Goal: Communication & Community: Connect with others

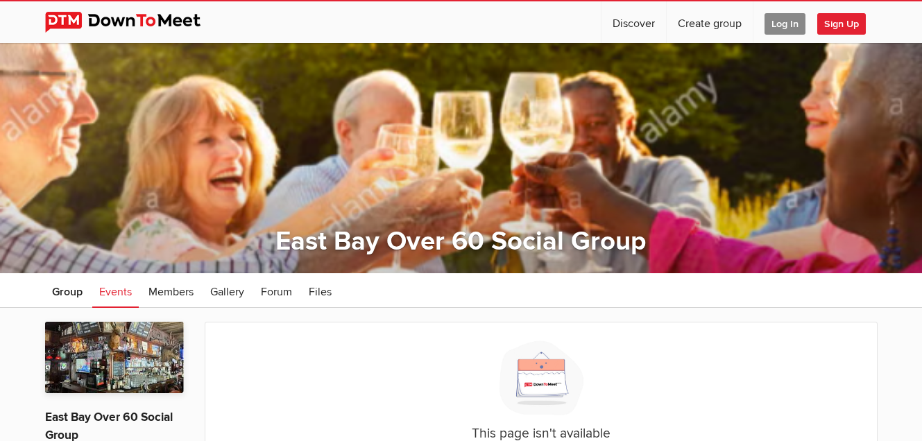
click at [833, 23] on span "Sign Up" at bounding box center [841, 24] width 49 height 22
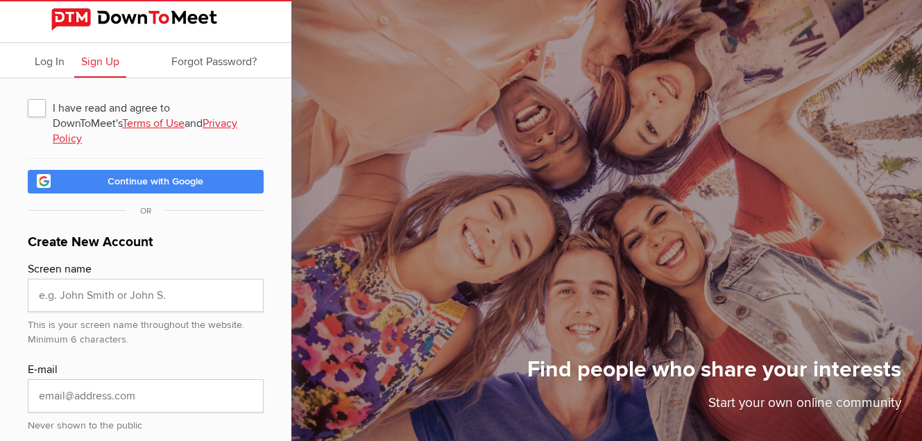
click at [33, 107] on span "I have read and agree to DownToMeet's Terms of Use and Privacy Policy" at bounding box center [146, 107] width 236 height 25
click at [28, 95] on input "I have read and agree to DownToMeet's Terms of Use and Privacy Policy" at bounding box center [27, 94] width 1 height 1
checkbox input "true"
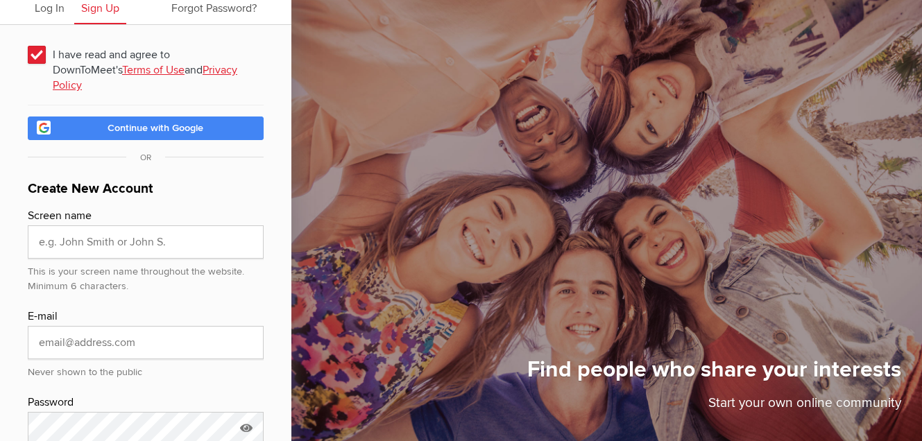
scroll to position [53, 0]
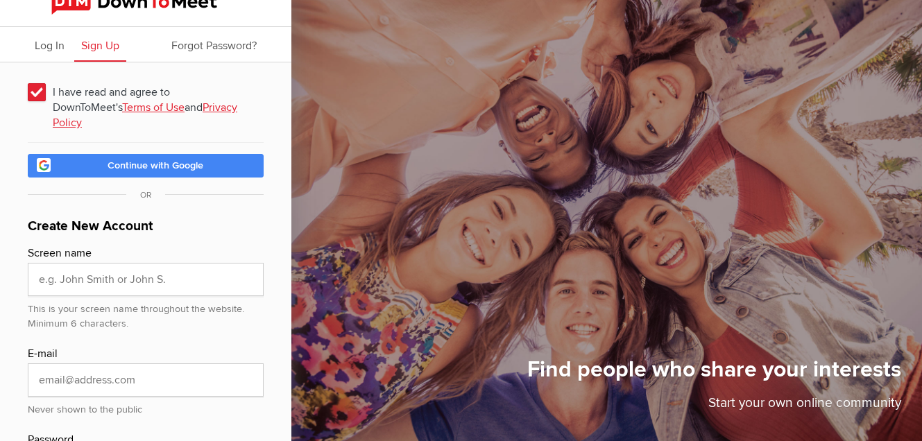
type input "google_vignette"
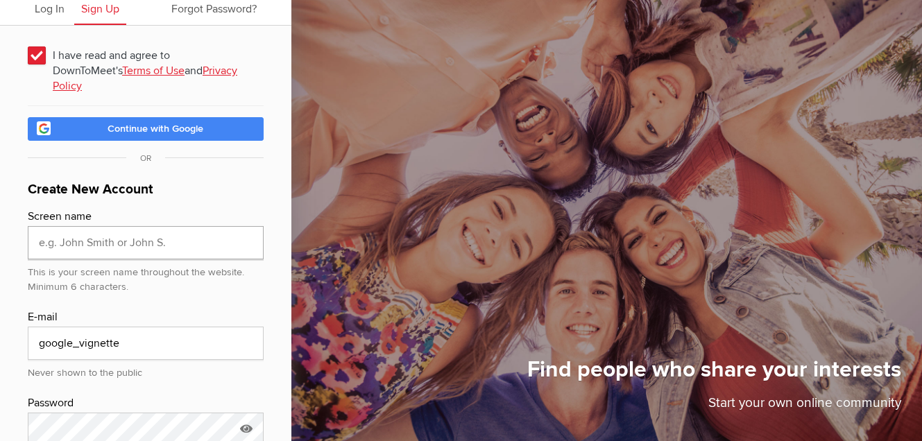
click at [140, 228] on input "text" at bounding box center [146, 242] width 236 height 33
type input "[PERSON_NAME]"
click at [108, 330] on input "google_vignette" at bounding box center [146, 343] width 236 height 33
drag, startPoint x: 153, startPoint y: 332, endPoint x: 51, endPoint y: 318, distance: 102.9
click at [51, 327] on input "google_vigneabtte" at bounding box center [146, 343] width 236 height 33
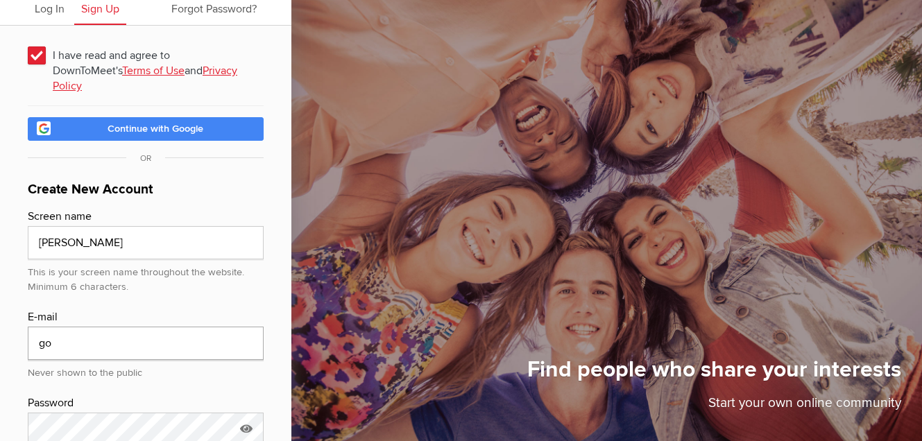
type input "g"
type input "aborden65@gmail.com"
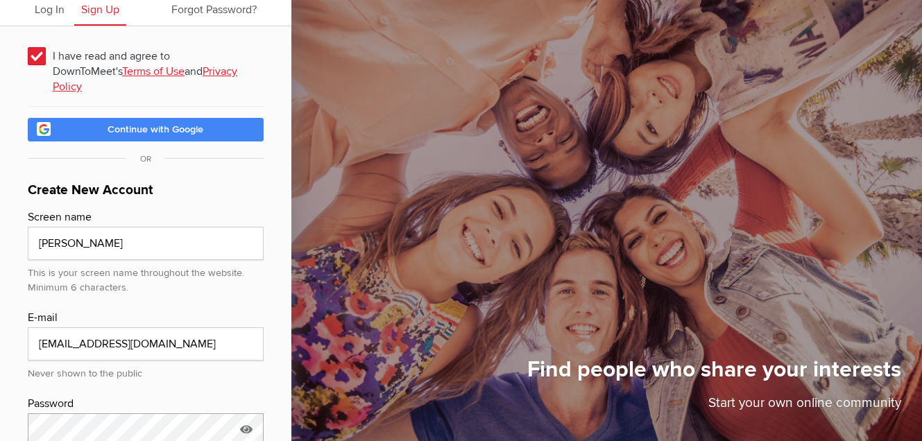
scroll to position [60, 0]
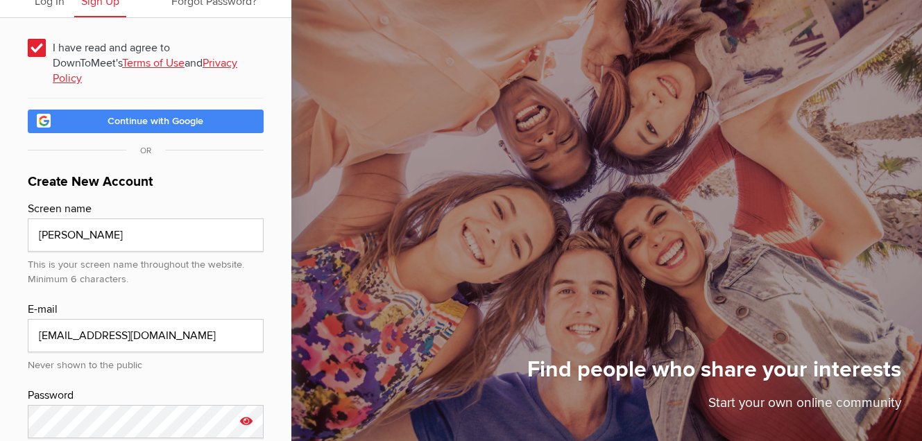
click at [243, 405] on icon at bounding box center [246, 421] width 21 height 32
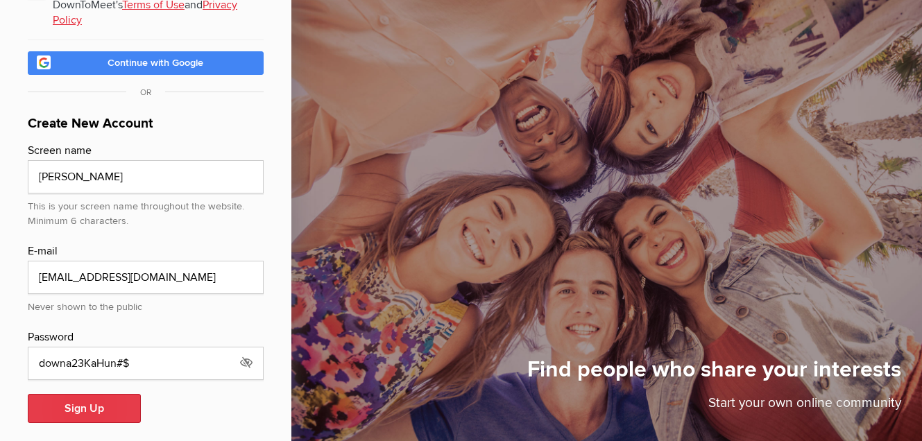
click at [83, 394] on button "Sign Up" at bounding box center [84, 408] width 113 height 29
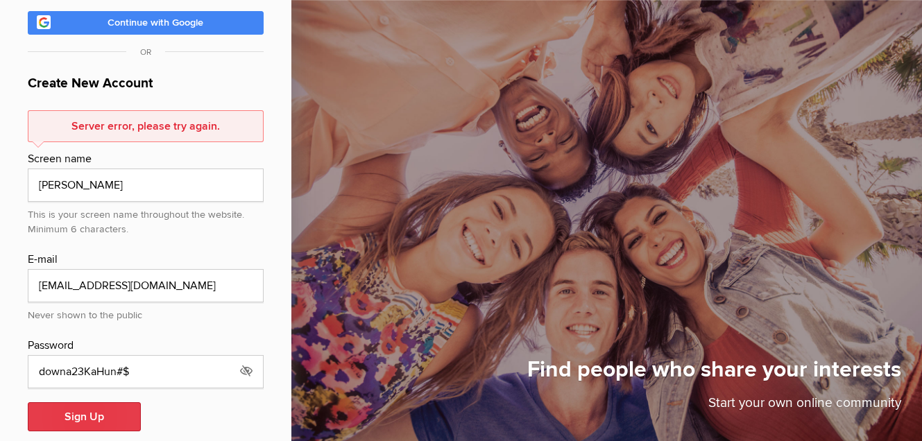
scroll to position [167, 0]
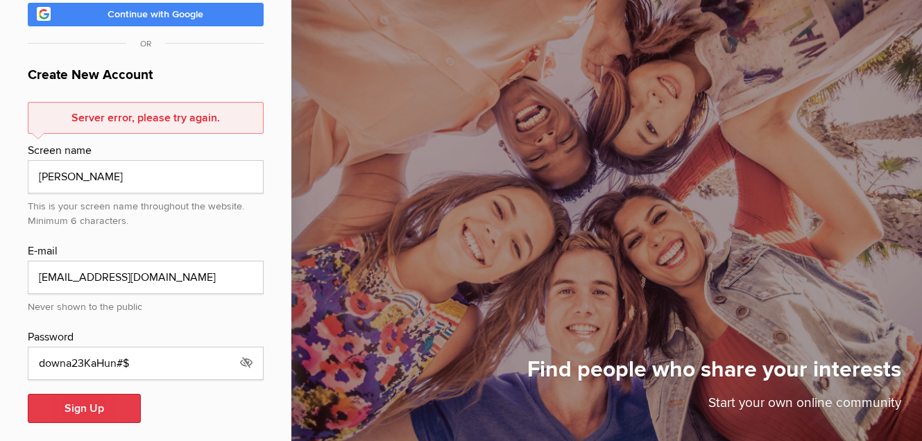
click at [85, 394] on button "Sign Up" at bounding box center [84, 408] width 113 height 29
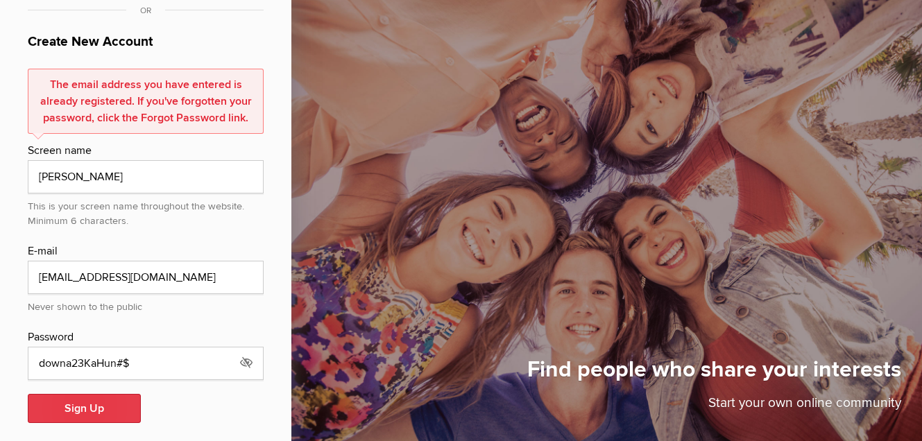
scroll to position [0, 0]
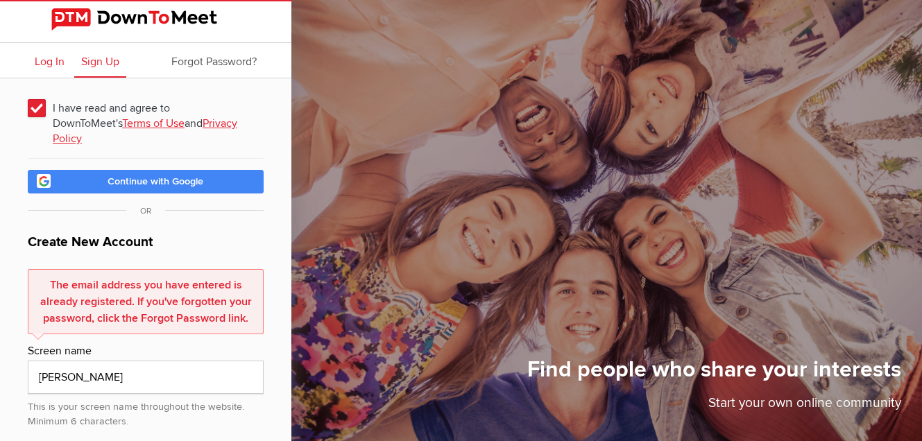
click at [51, 62] on span "Log In" at bounding box center [50, 62] width 30 height 14
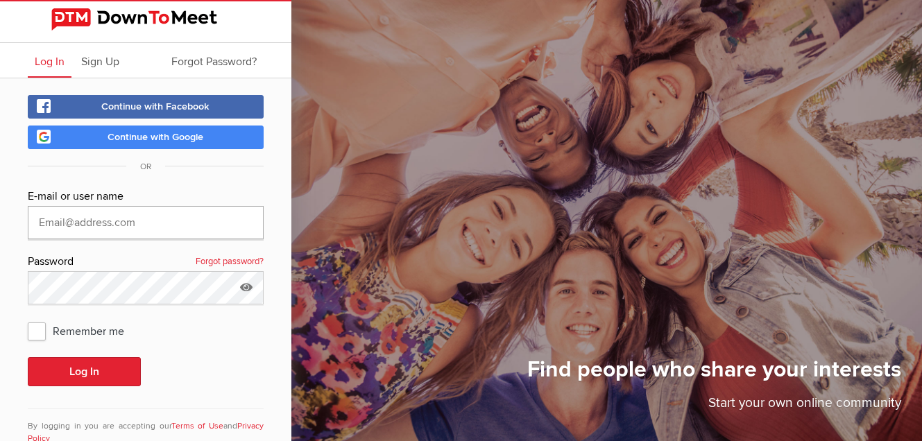
click at [103, 216] on input "text" at bounding box center [146, 222] width 236 height 33
type input "aborden65@gmail.com"
click at [248, 284] on icon at bounding box center [246, 287] width 21 height 32
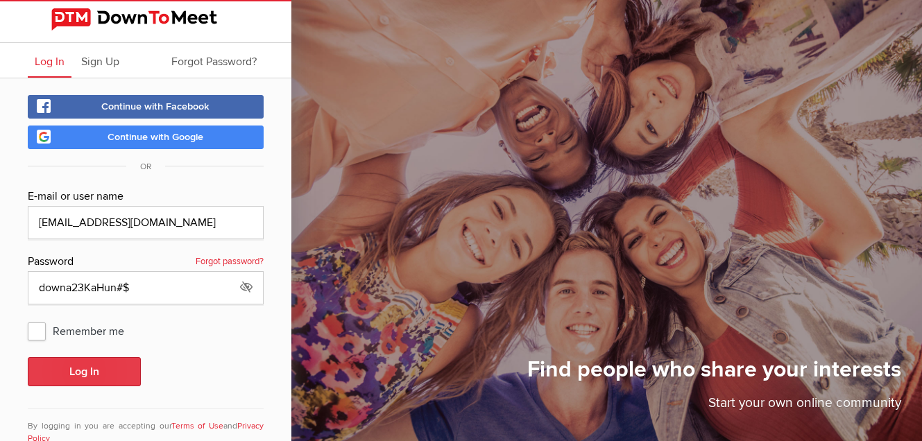
click at [62, 370] on button "Log In" at bounding box center [84, 371] width 113 height 29
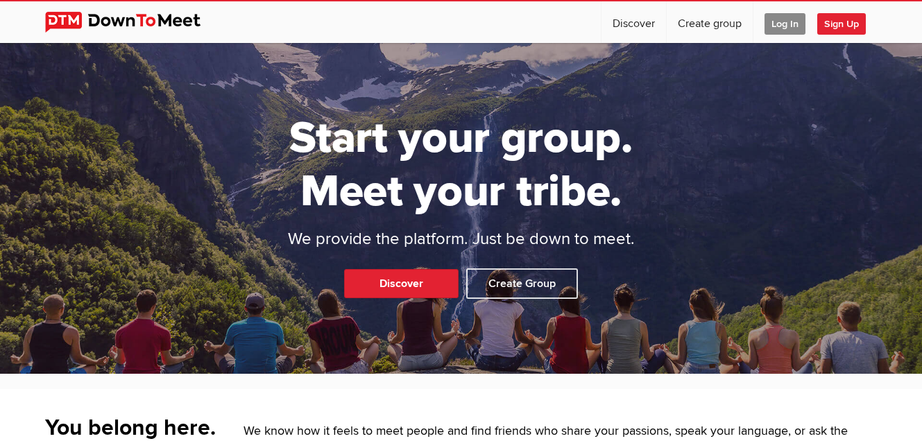
click at [790, 19] on span "Log In" at bounding box center [785, 24] width 41 height 22
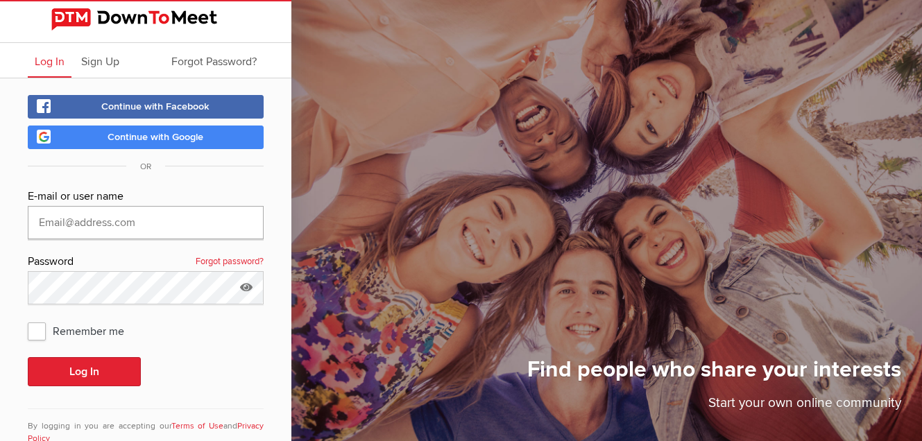
click at [151, 216] on input "text" at bounding box center [146, 222] width 236 height 33
type input "aborden65@gmail.com"
click at [246, 289] on icon at bounding box center [246, 287] width 21 height 32
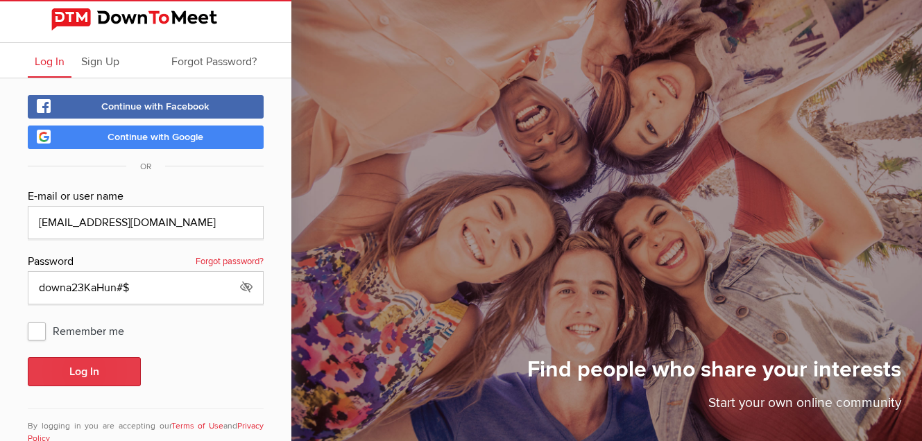
click at [72, 365] on button "Log In" at bounding box center [84, 371] width 113 height 29
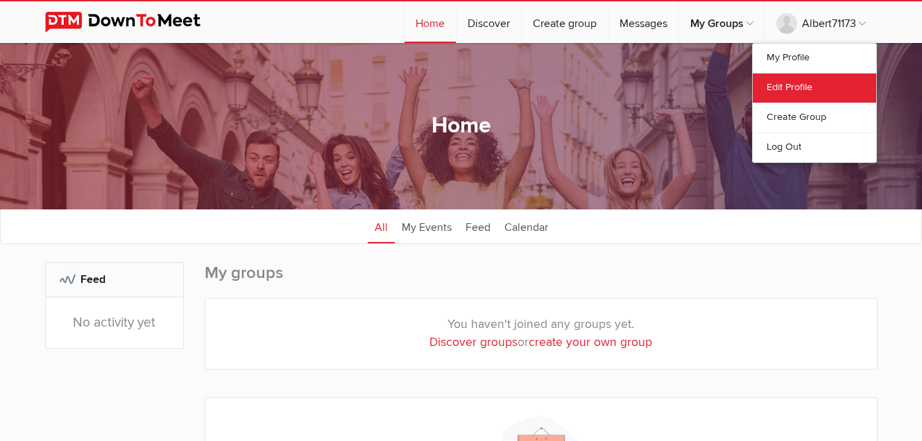
click at [787, 85] on link "Edit Profile" at bounding box center [815, 88] width 124 height 30
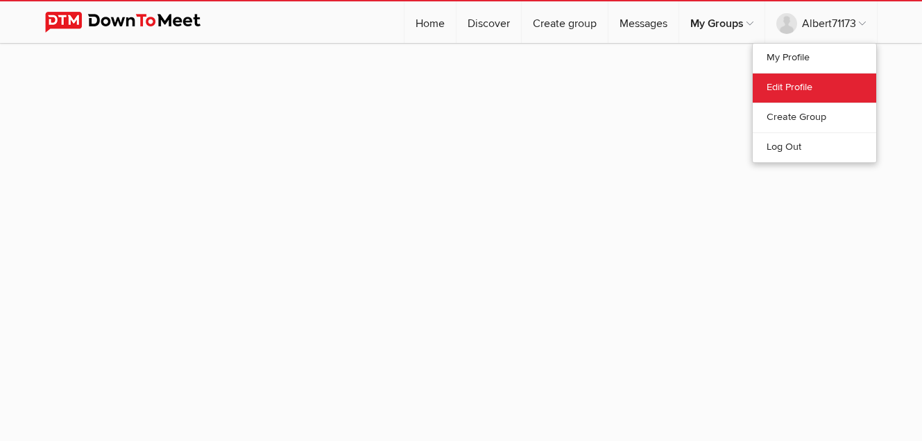
select select
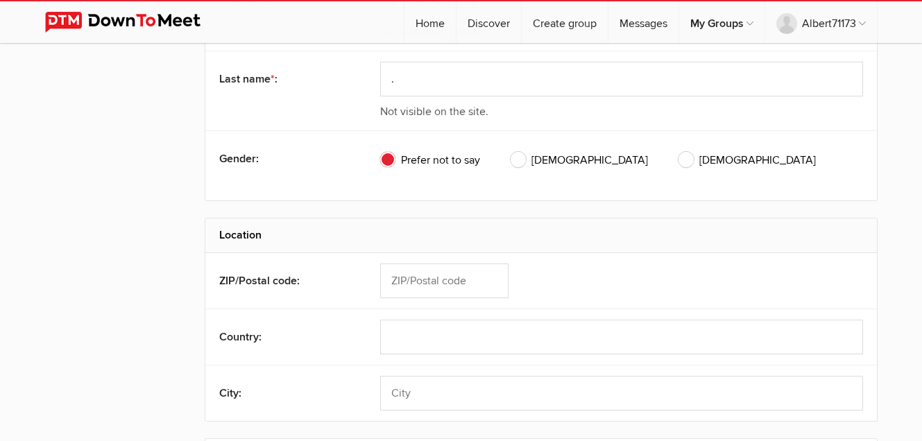
scroll to position [542, 0]
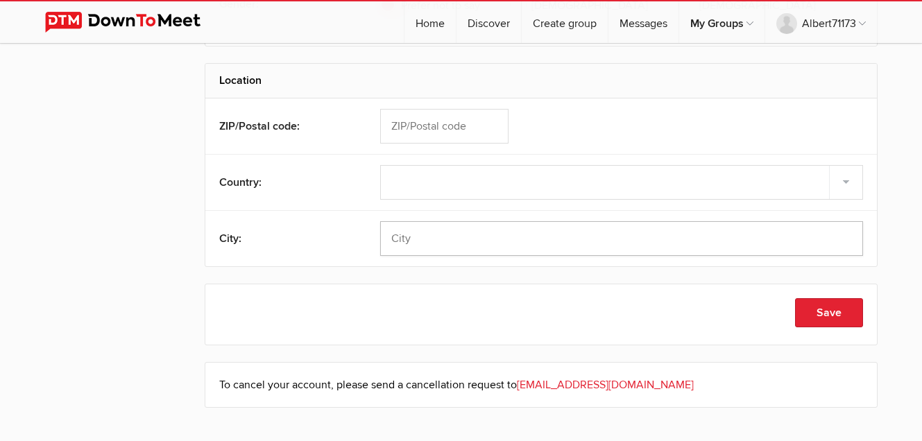
click at [416, 238] on input "text" at bounding box center [621, 238] width 483 height 35
type input "Danville"
click at [461, 126] on input "text" at bounding box center [444, 126] width 128 height 35
type input "94526"
click at [837, 309] on button "Save" at bounding box center [829, 312] width 68 height 29
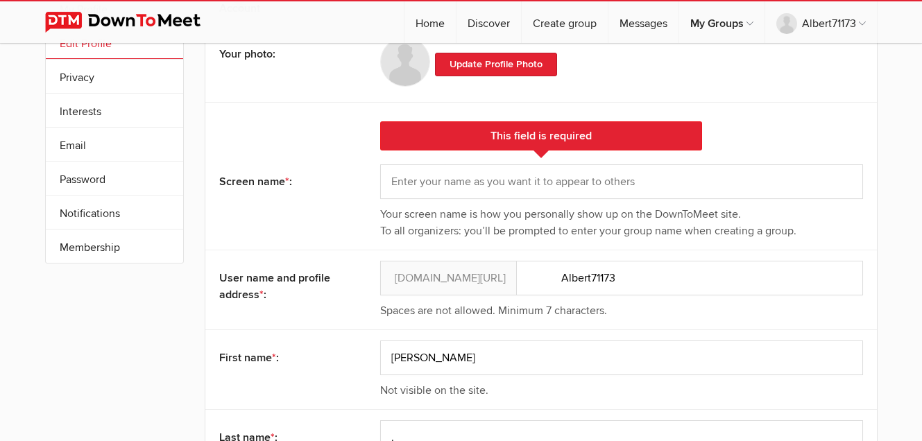
scroll to position [62, 0]
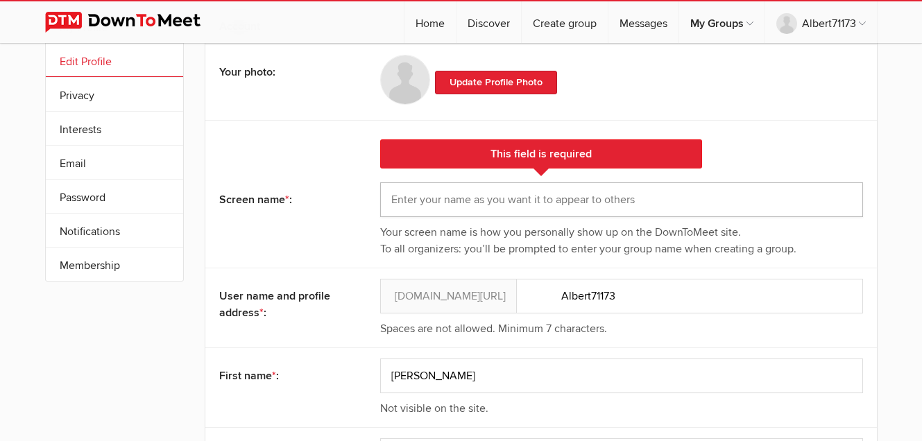
click at [602, 201] on input "text" at bounding box center [621, 199] width 483 height 35
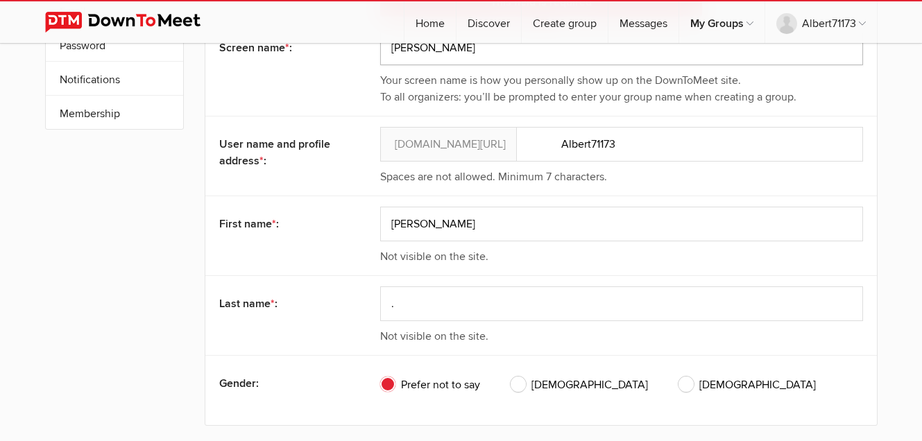
scroll to position [233, 0]
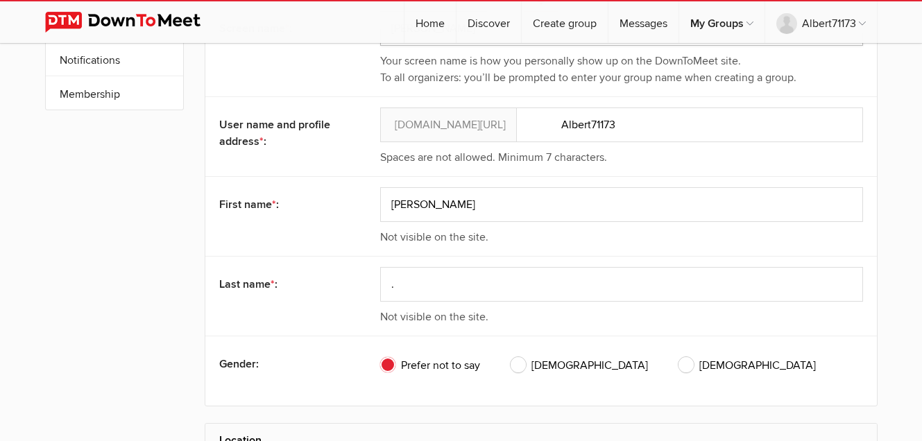
type input "[PERSON_NAME]"
click at [429, 294] on input "." at bounding box center [621, 284] width 483 height 35
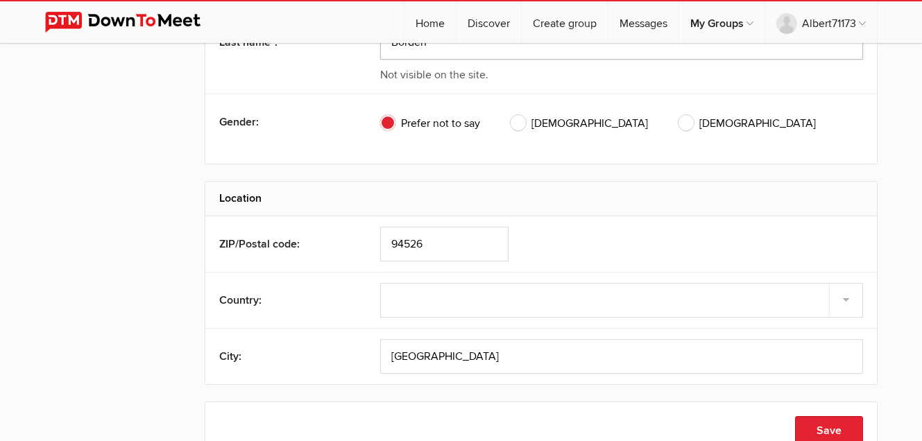
scroll to position [479, 0]
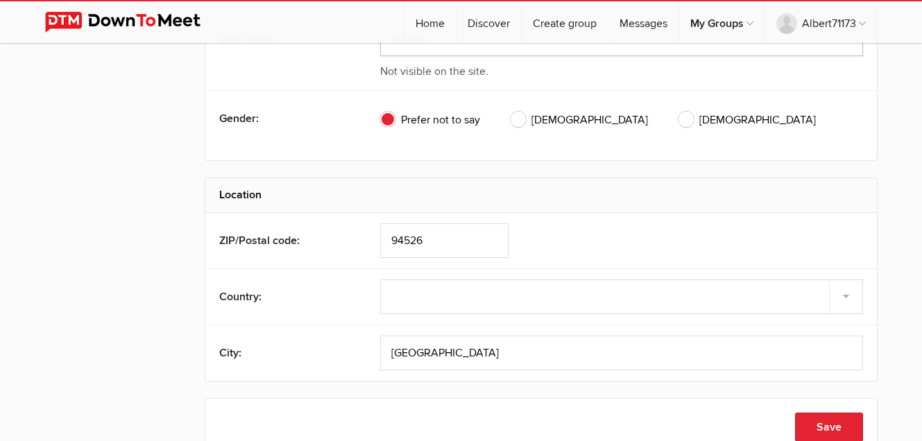
type input "Borden"
click at [832, 412] on div "Save" at bounding box center [541, 429] width 672 height 60
click at [827, 429] on button "Save" at bounding box center [829, 427] width 68 height 29
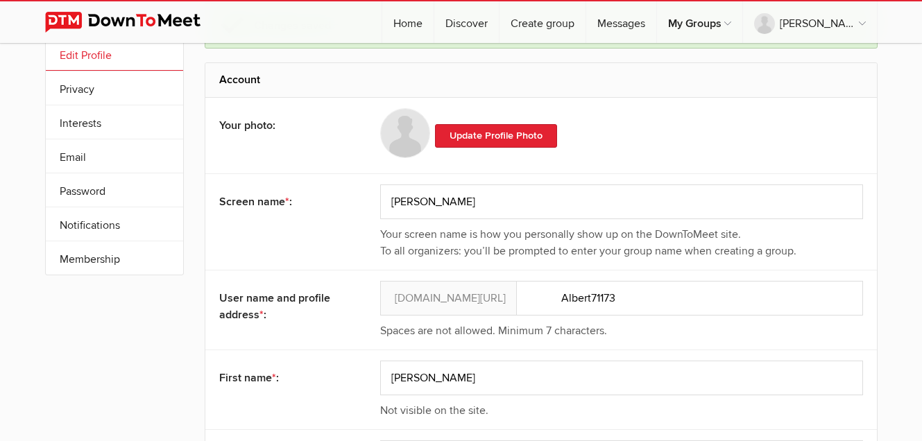
scroll to position [0, 0]
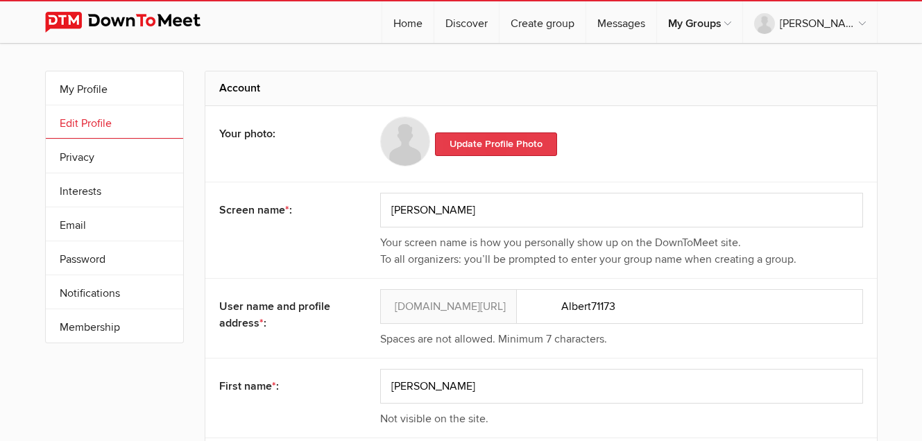
click at [513, 145] on link "Update Profile Photo" at bounding box center [496, 145] width 122 height 24
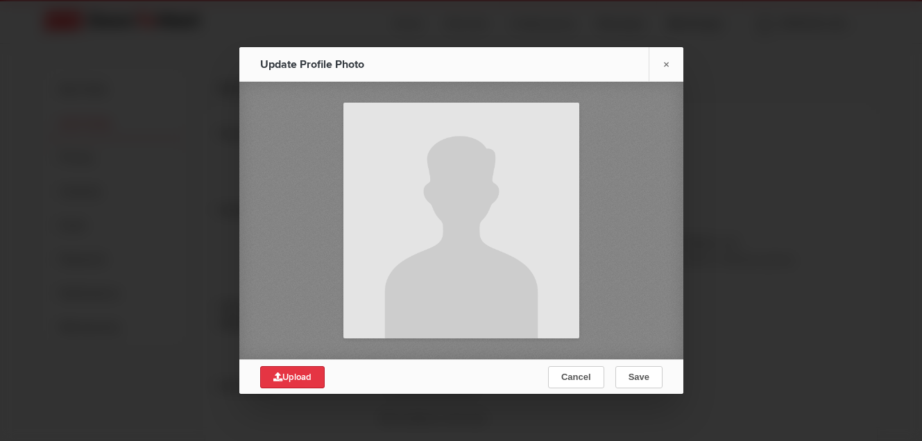
click at [290, 373] on span "Upload" at bounding box center [292, 377] width 38 height 11
type input "C:\fakepath\awb - 1.jpeg"
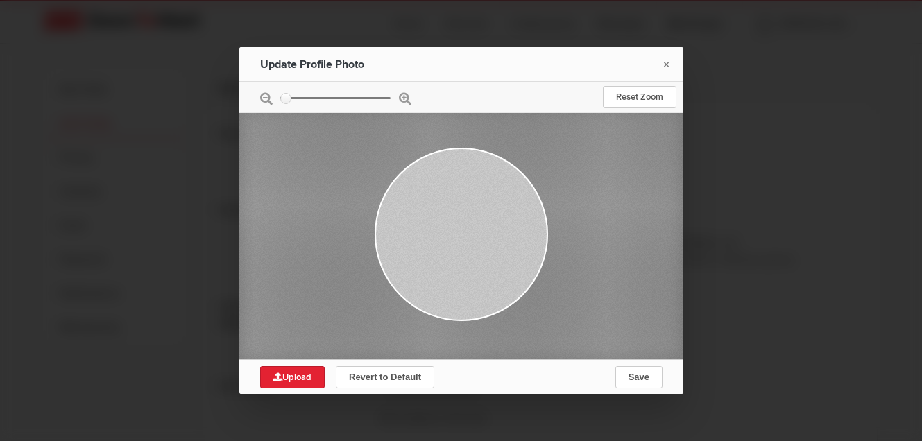
type input "0.1953"
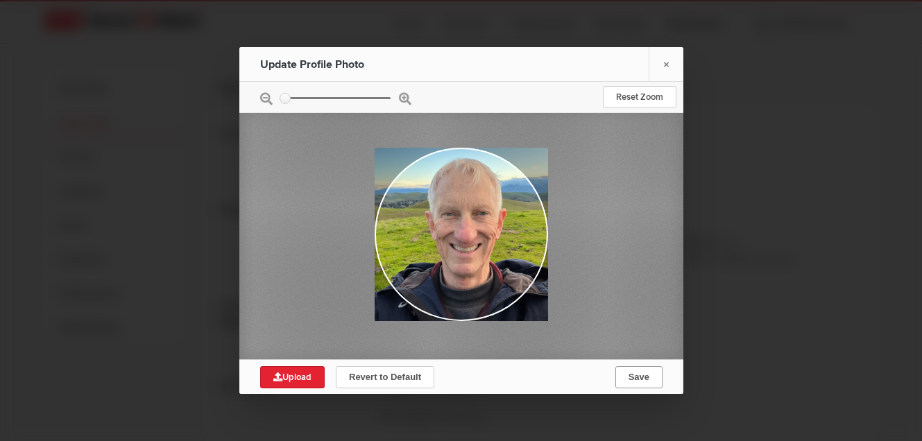
click at [640, 372] on button "Save" at bounding box center [638, 377] width 47 height 22
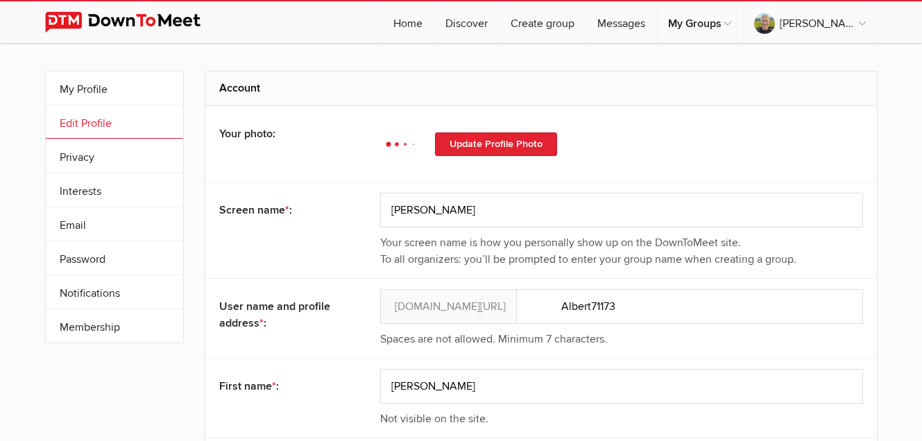
scroll to position [3, 0]
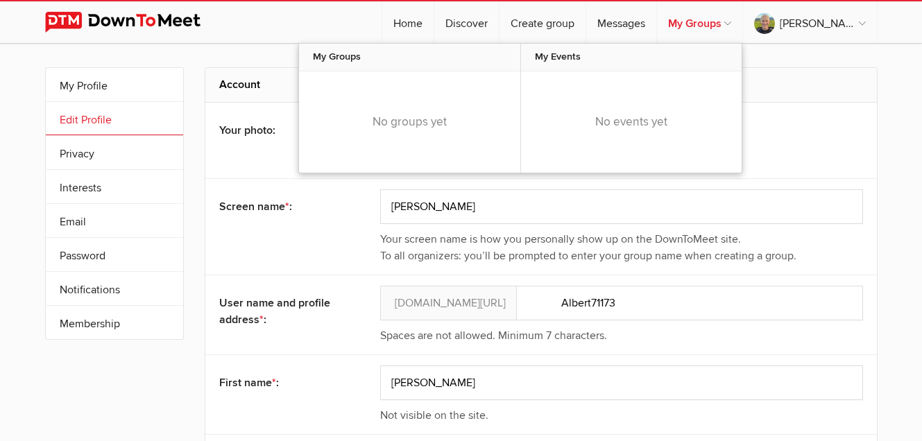
click at [741, 24] on link "My Groups" at bounding box center [699, 22] width 85 height 42
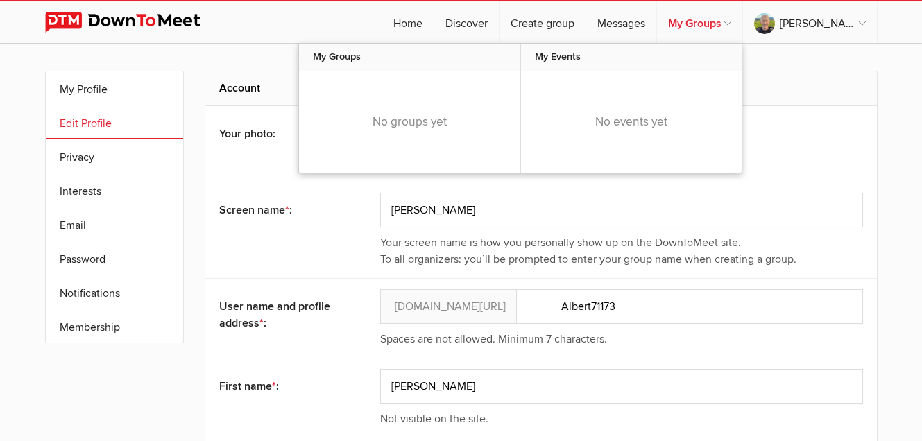
click at [742, 19] on link "My Groups" at bounding box center [699, 22] width 85 height 42
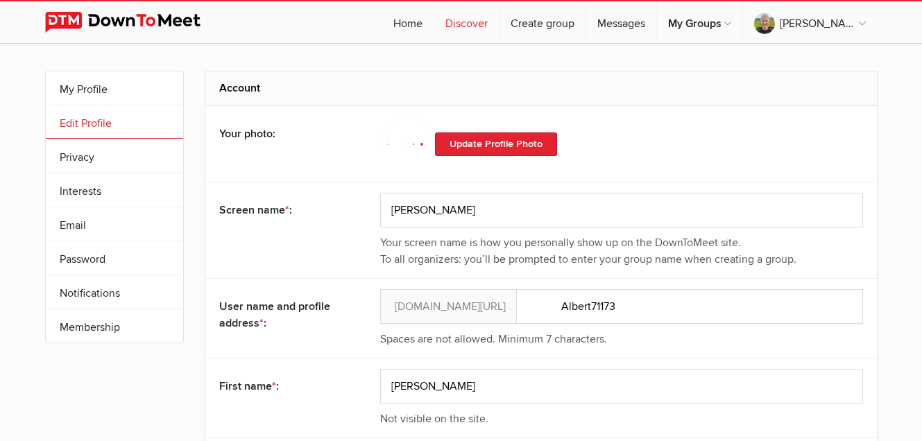
click at [499, 23] on link "Discover" at bounding box center [466, 22] width 65 height 42
select select "null"
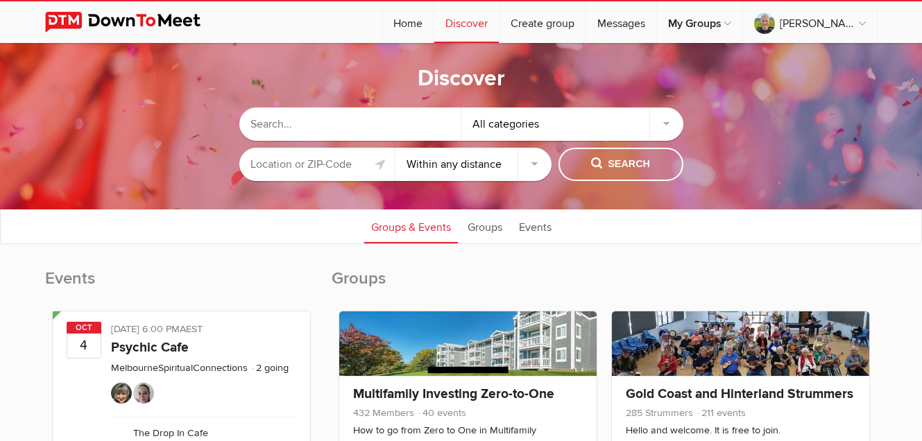
click at [374, 122] on input "text" at bounding box center [350, 124] width 222 height 33
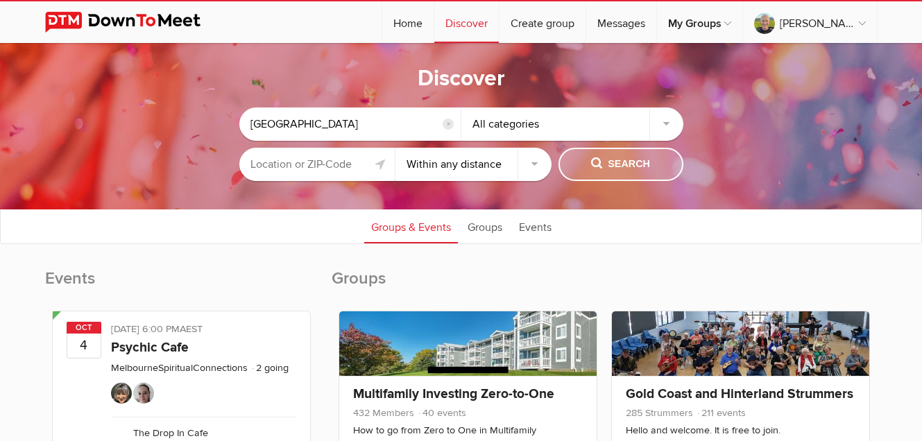
type input "east bay"
click at [631, 165] on span "Search" at bounding box center [620, 164] width 59 height 15
click at [625, 113] on div "All categories" at bounding box center [572, 124] width 222 height 33
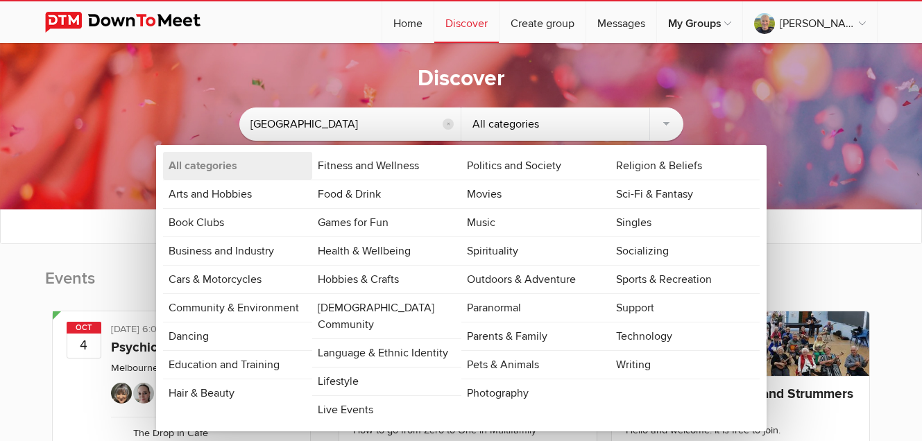
click at [118, 69] on div "Discover east bay reset All categories All categories Arts and Hobbies Book Clu…" at bounding box center [461, 126] width 922 height 167
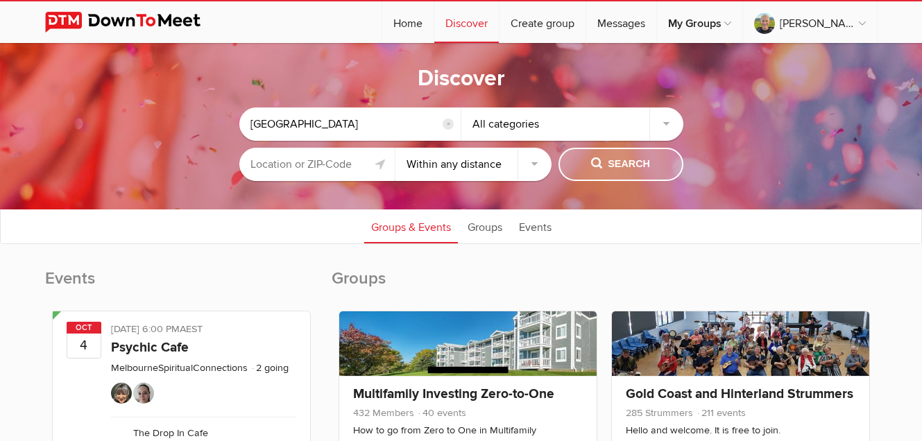
click at [622, 161] on span "Search" at bounding box center [620, 164] width 59 height 15
click at [480, 228] on link "Groups" at bounding box center [485, 226] width 49 height 35
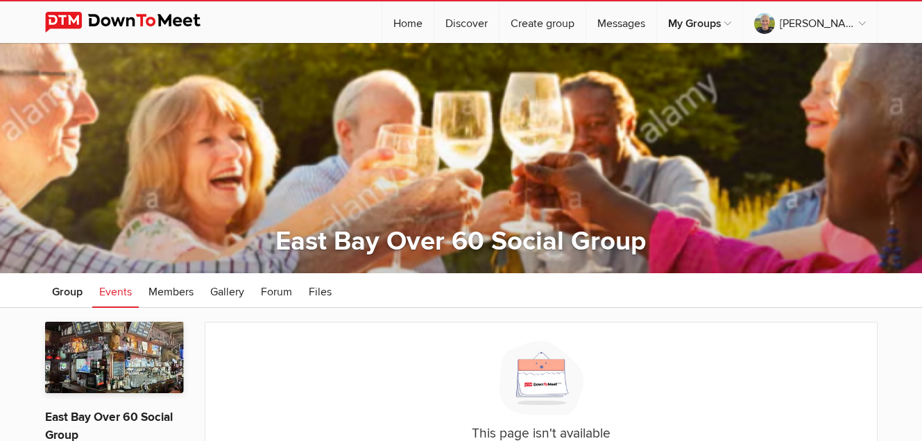
click at [382, 348] on div "This page isn't available The link you followed may be broken, or the page may …" at bounding box center [541, 398] width 672 height 151
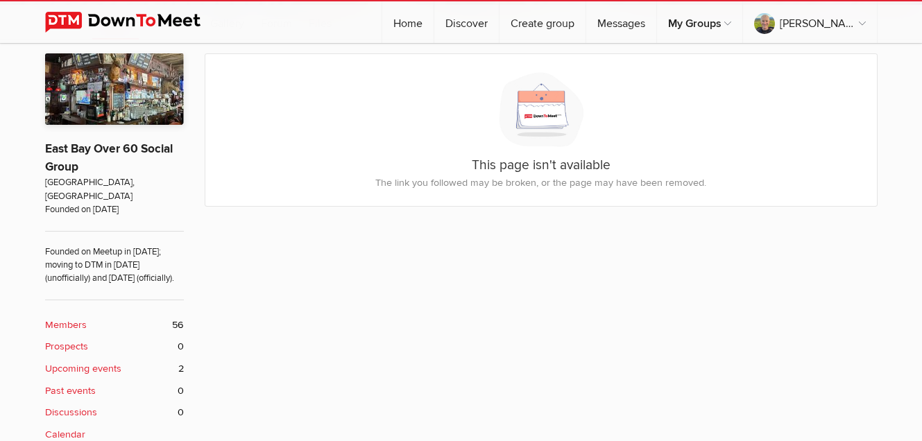
scroll to position [267, 0]
click at [105, 373] on b "Upcoming events" at bounding box center [83, 370] width 76 height 15
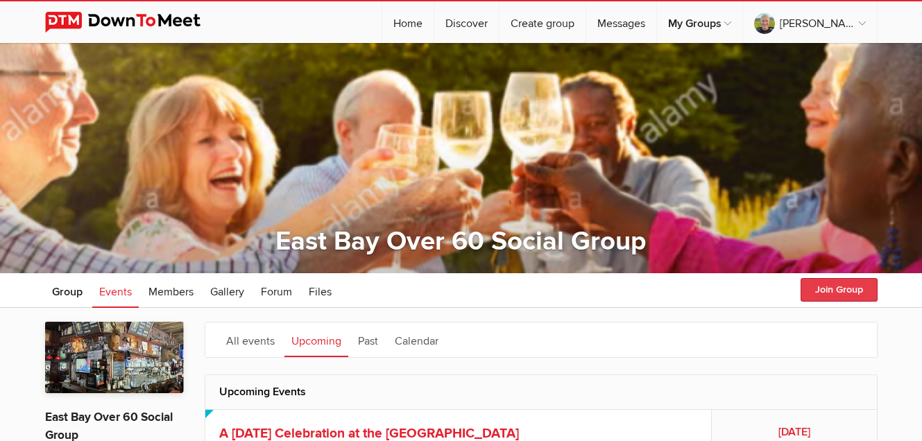
click at [846, 289] on button "Join Group" at bounding box center [839, 290] width 77 height 24
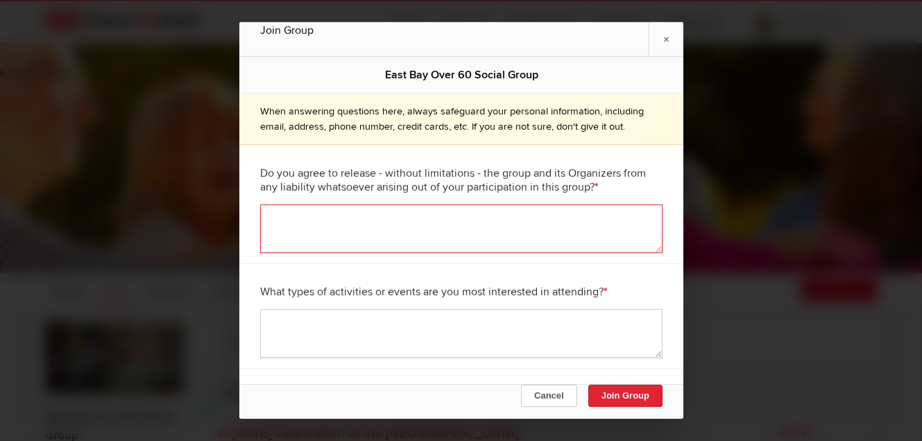
click at [371, 221] on textarea at bounding box center [461, 229] width 402 height 49
type textarea "Yes"
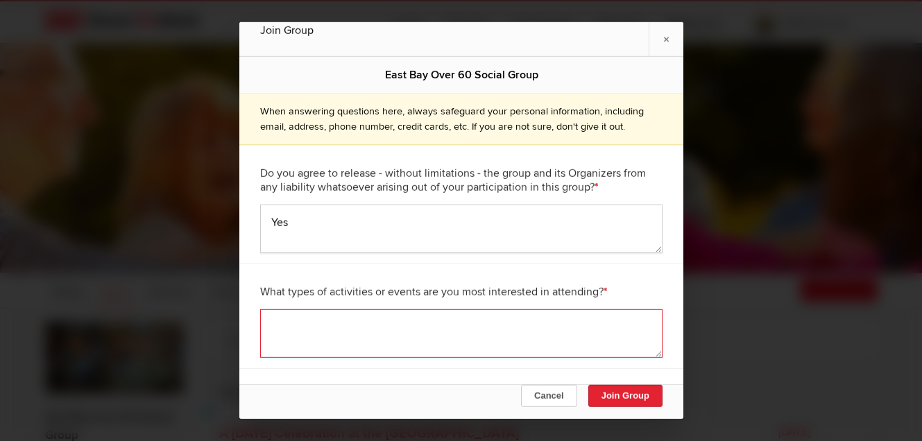
click at [409, 328] on textarea at bounding box center [461, 333] width 402 height 49
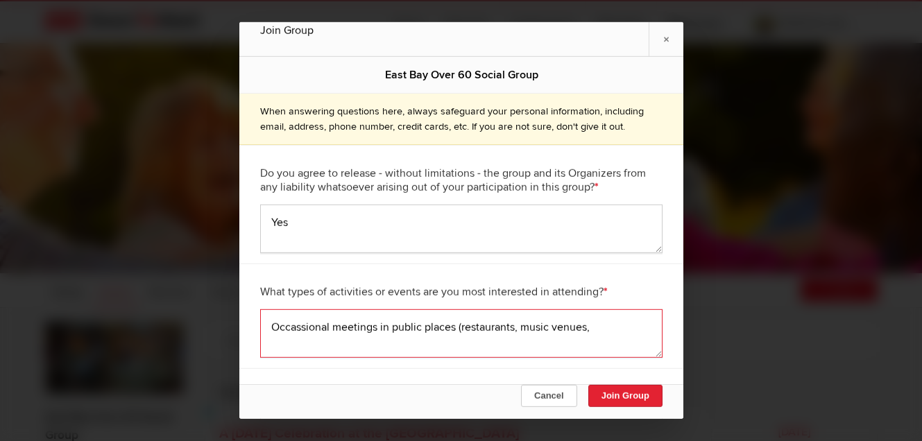
click at [290, 329] on textarea "Occassional meetings in public places (restaurants, music venues," at bounding box center [461, 333] width 402 height 49
click at [305, 330] on textarea "Occassional meetings in public places (restaurants, music venues," at bounding box center [461, 333] width 402 height 49
click at [595, 332] on textarea "Occasional meetings in public places (restaurants, music venues," at bounding box center [461, 333] width 402 height 49
click at [371, 332] on textarea "Occasional meetings in public places (restaurants, music venues," at bounding box center [461, 333] width 402 height 49
click at [615, 330] on textarea "Occasional meetups in public places (restaurants, music venues," at bounding box center [461, 333] width 402 height 49
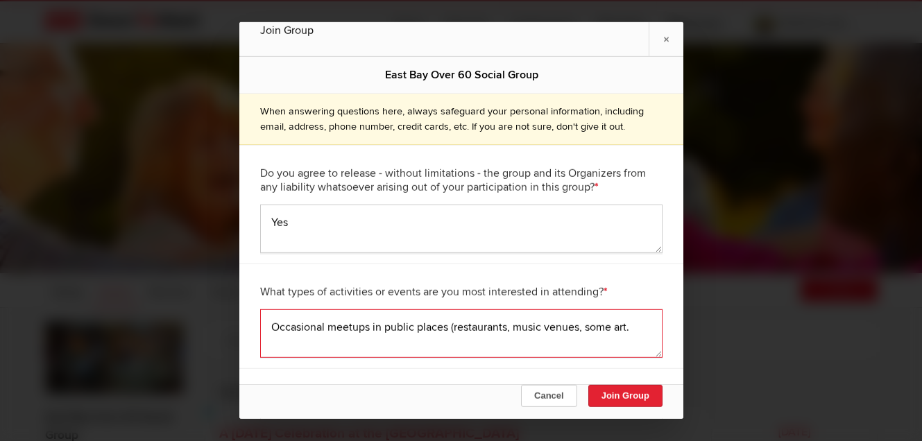
click at [334, 330] on textarea "Occasional meetups in public places (restaurants, music venues, some art." at bounding box center [461, 333] width 402 height 49
click at [572, 330] on textarea "Meetups in public places (restaurants, music venues, some art." at bounding box center [461, 333] width 402 height 49
click at [540, 331] on textarea "Meetups in public places (restaurants, music venues, some art)." at bounding box center [461, 333] width 402 height 49
click at [581, 327] on textarea "Meetups in public places (restaurants, music venues, art)." at bounding box center [461, 333] width 402 height 49
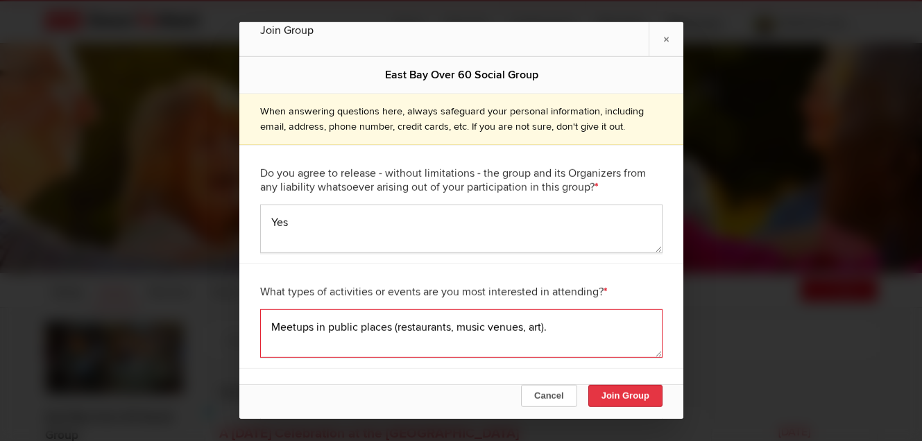
type textarea "Meetups in public places (restaurants, music venues, art)."
click at [623, 389] on button "Join Group" at bounding box center [625, 396] width 74 height 22
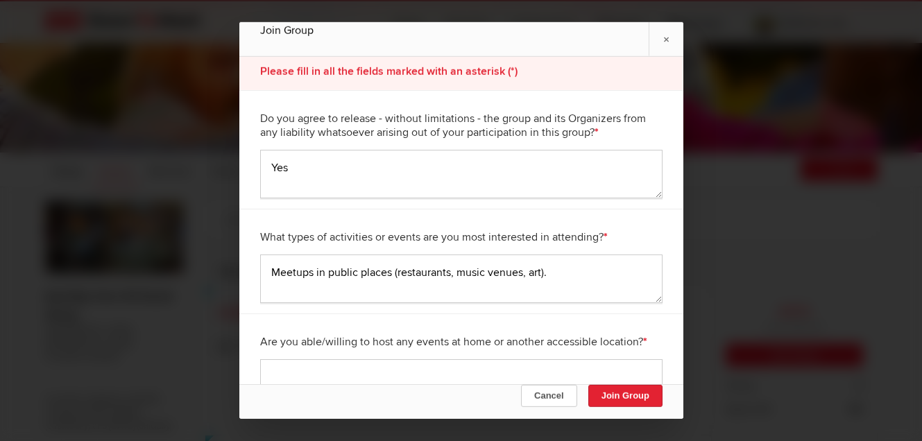
scroll to position [122, 0]
click at [391, 369] on textarea at bounding box center [461, 383] width 402 height 49
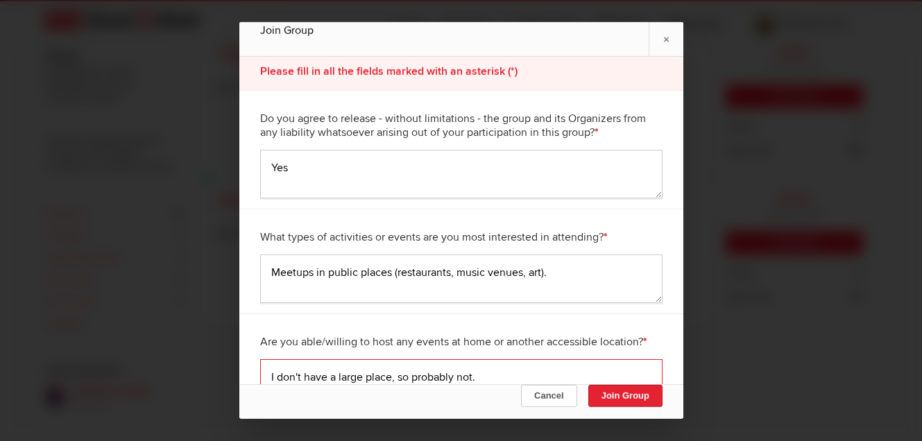
scroll to position [385, 0]
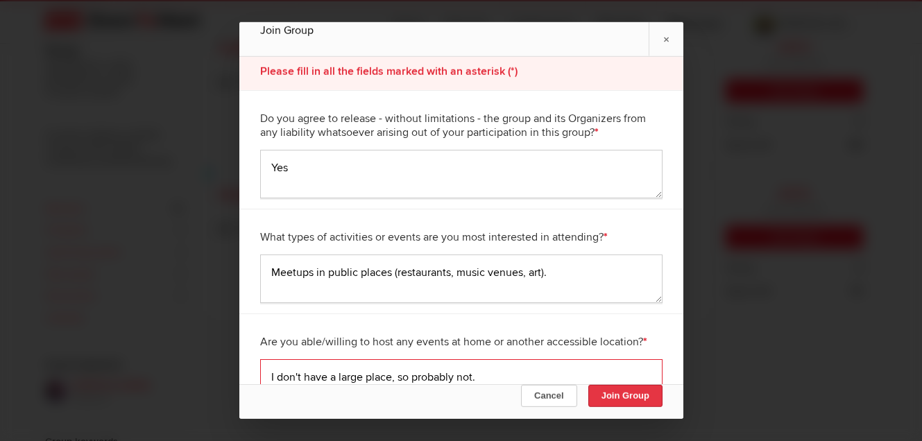
type textarea "I don't have a large place, so probably not."
click at [622, 398] on button "Join Group" at bounding box center [625, 396] width 74 height 22
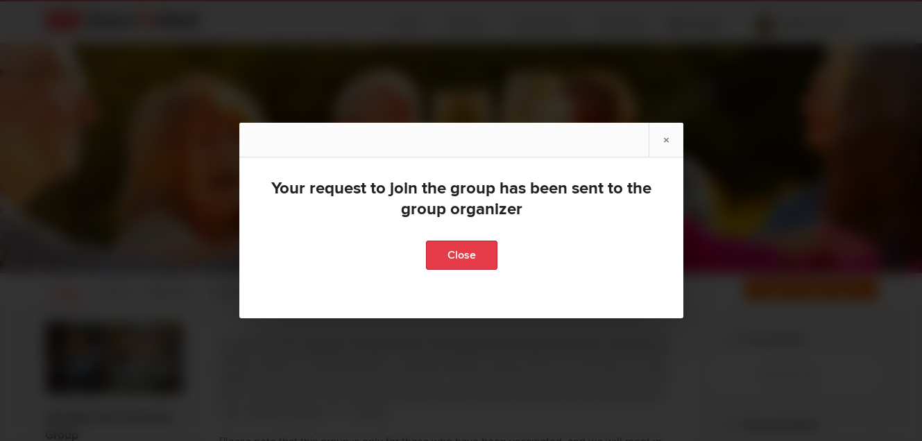
click at [459, 254] on link "Close" at bounding box center [460, 255] width 71 height 29
